Goal: Transaction & Acquisition: Purchase product/service

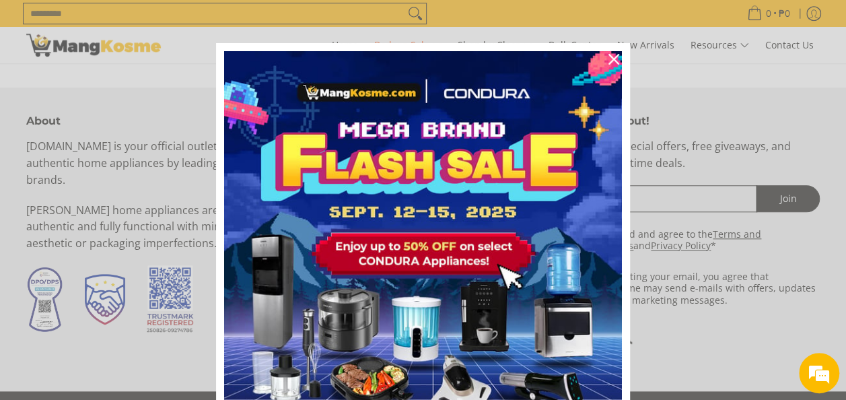
scroll to position [67, 0]
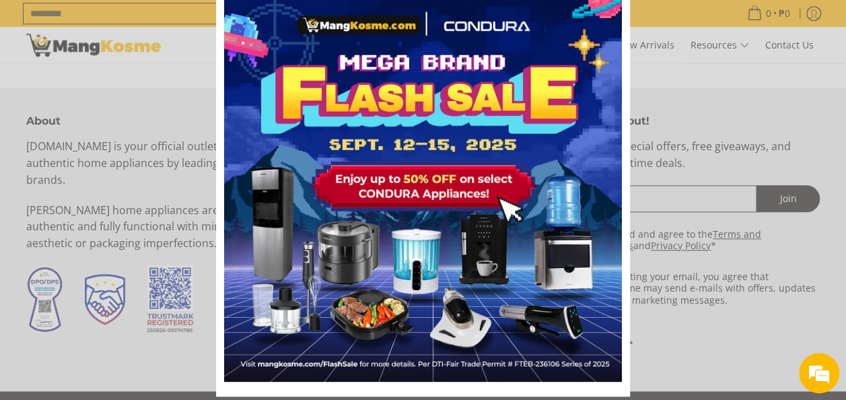
click at [653, 272] on div "Marketing offer form" at bounding box center [423, 200] width 846 height 400
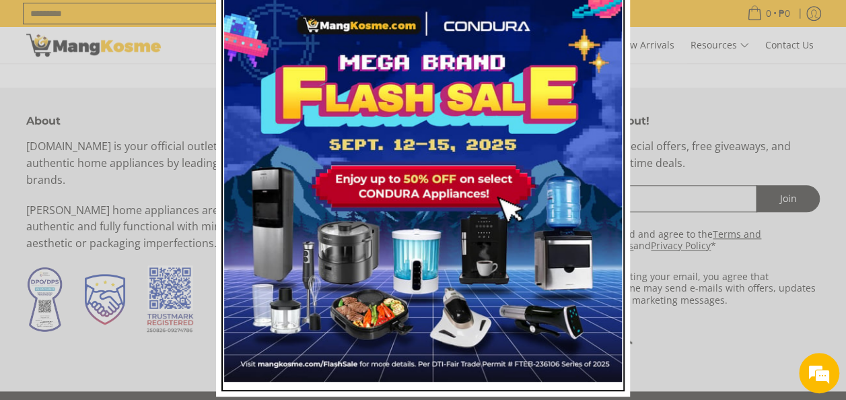
click at [593, 352] on img "Marketing offer form" at bounding box center [423, 183] width 398 height 398
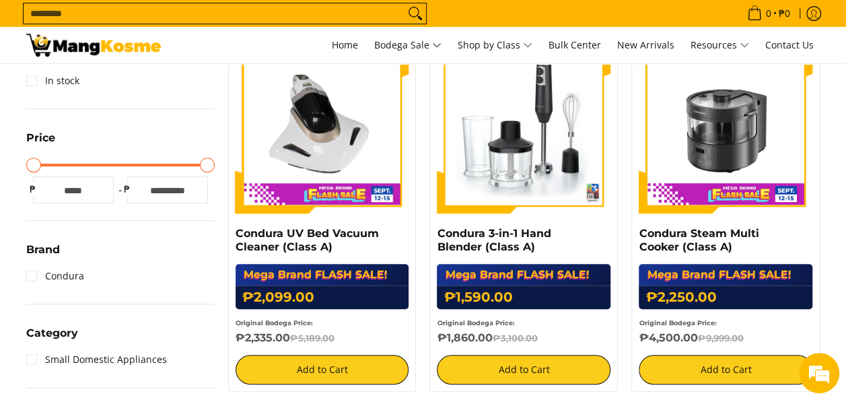
scroll to position [336, 0]
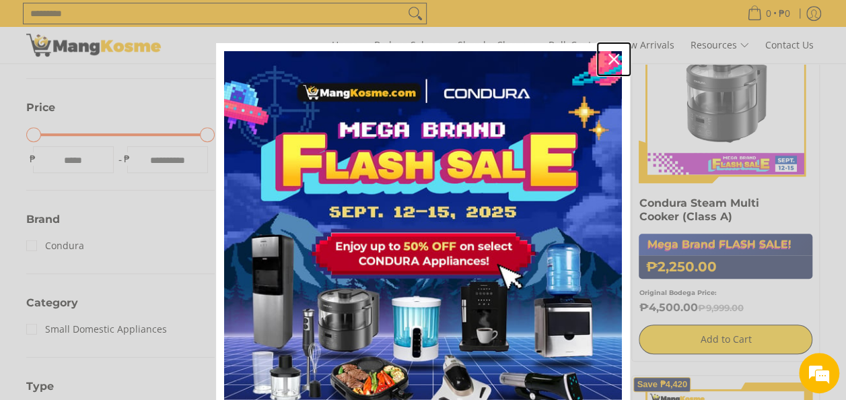
click at [608, 62] on icon "close icon" at bounding box center [613, 59] width 11 height 11
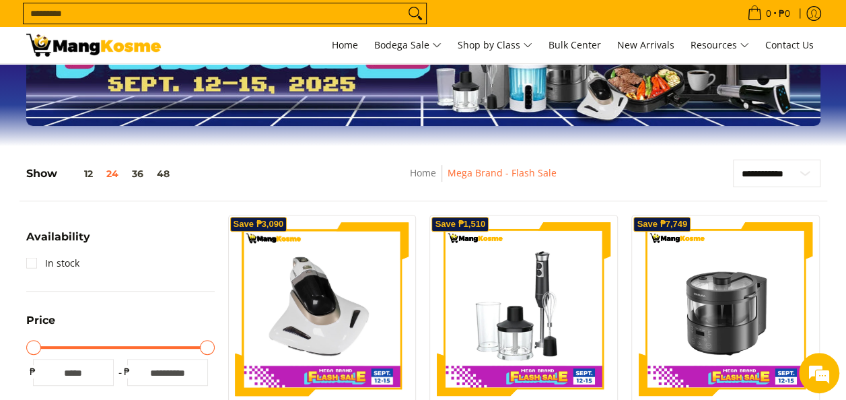
scroll to position [0, 0]
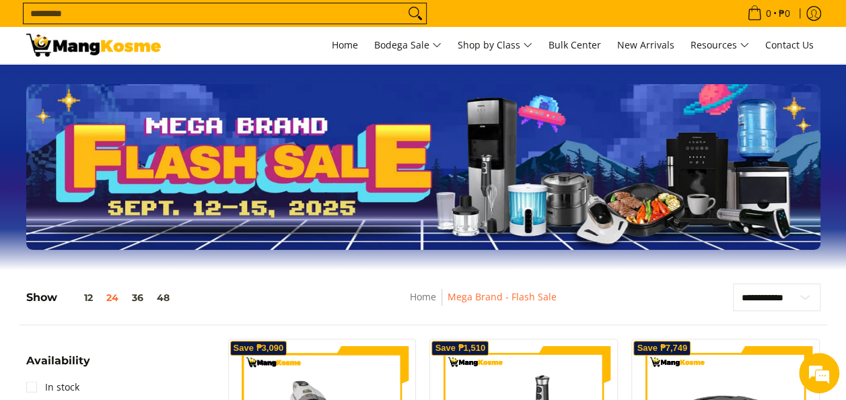
click at [108, 53] on img at bounding box center [93, 45] width 135 height 23
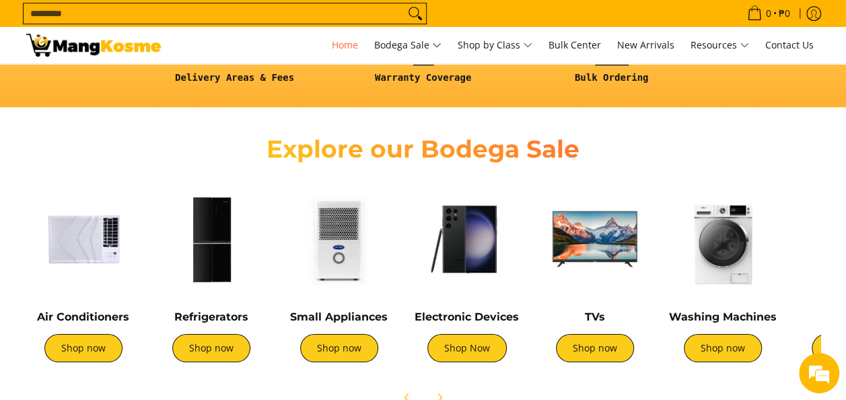
scroll to position [404, 0]
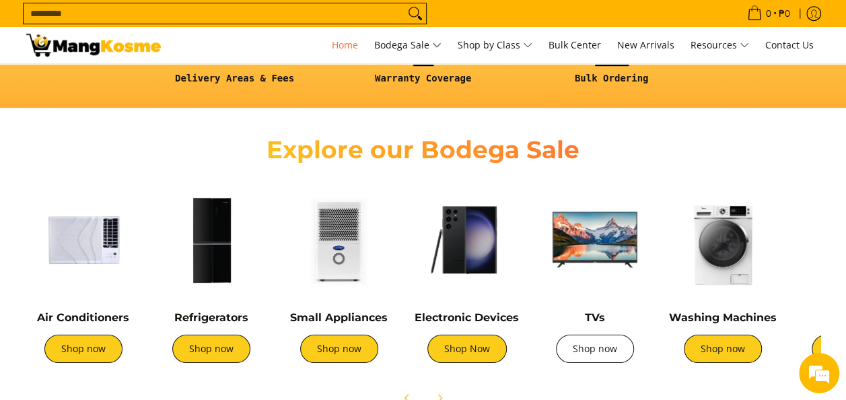
click at [585, 361] on link "Shop now" at bounding box center [595, 348] width 78 height 28
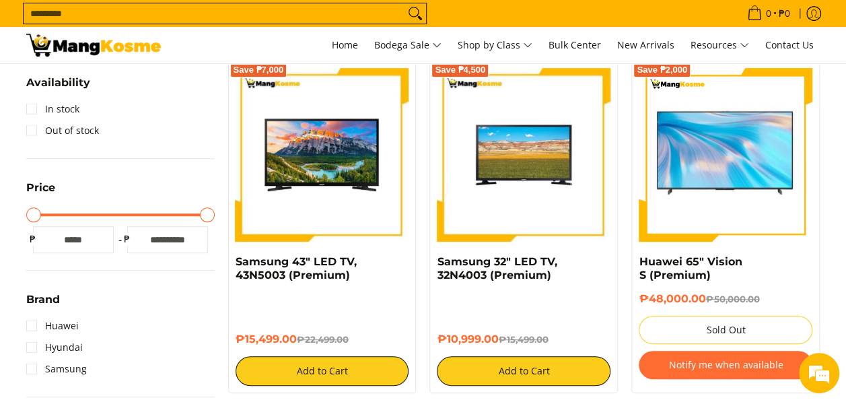
scroll to position [269, 0]
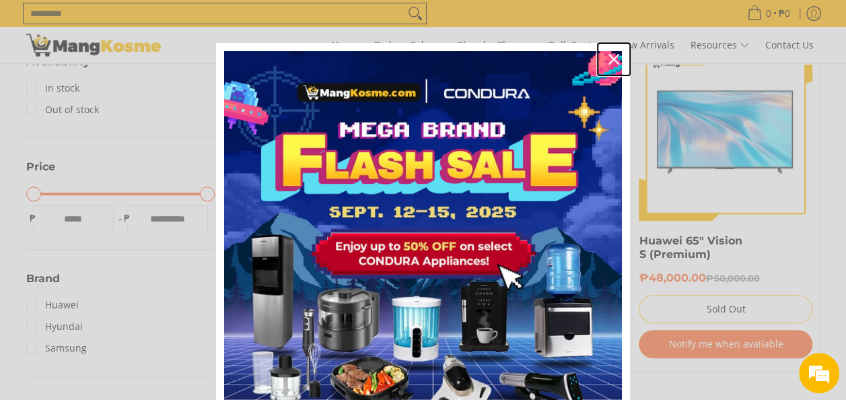
click at [608, 63] on icon "close icon" at bounding box center [613, 59] width 11 height 11
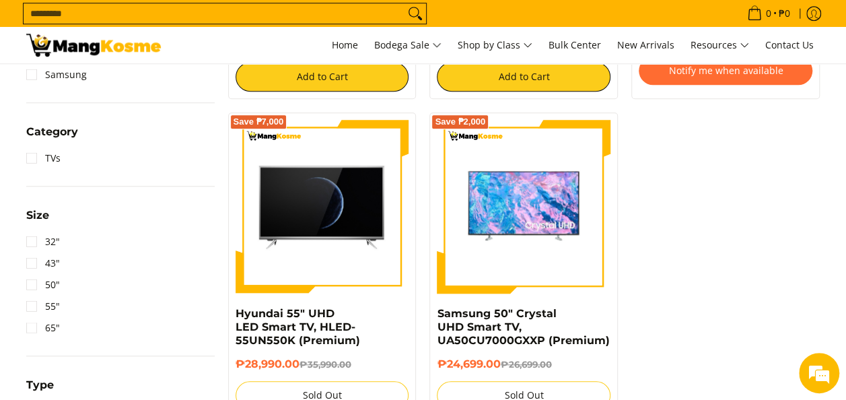
scroll to position [605, 0]
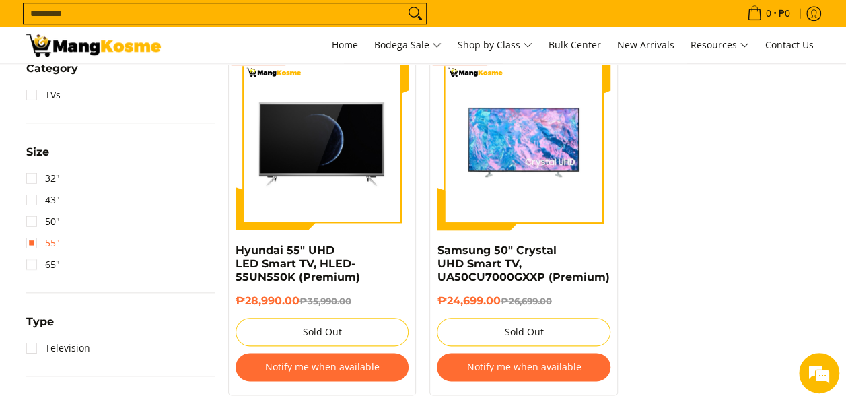
click at [38, 246] on link "55"" at bounding box center [43, 243] width 34 height 22
